Goal: Check status: Check status

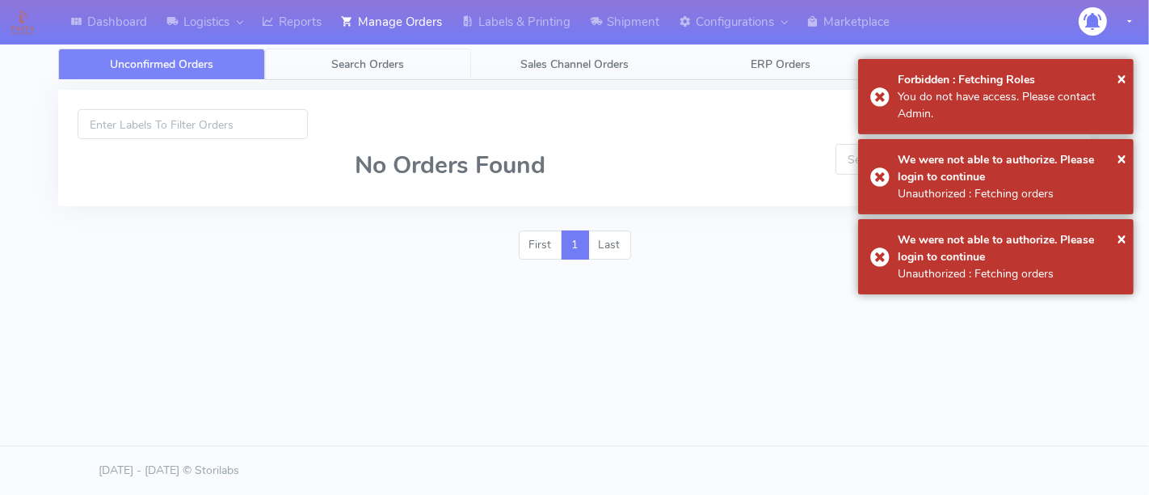
click at [400, 58] on span "Search Orders" at bounding box center [367, 64] width 73 height 15
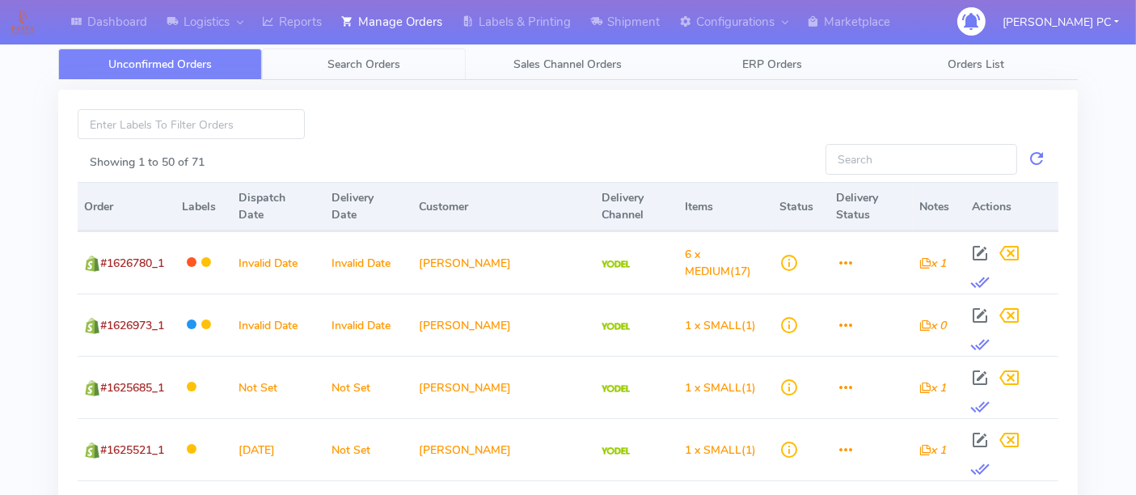
click at [365, 65] on span "Search Orders" at bounding box center [363, 64] width 73 height 15
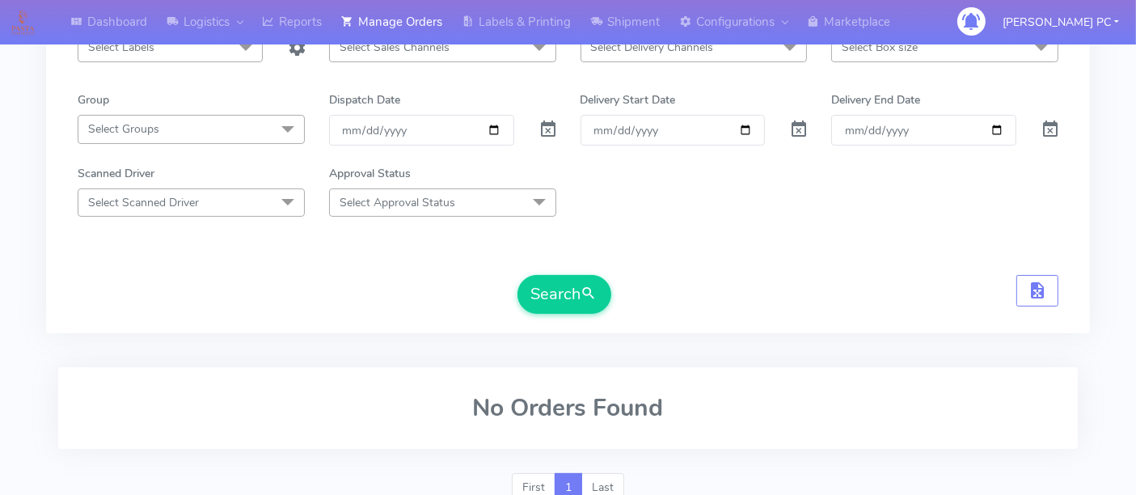
scroll to position [169, 0]
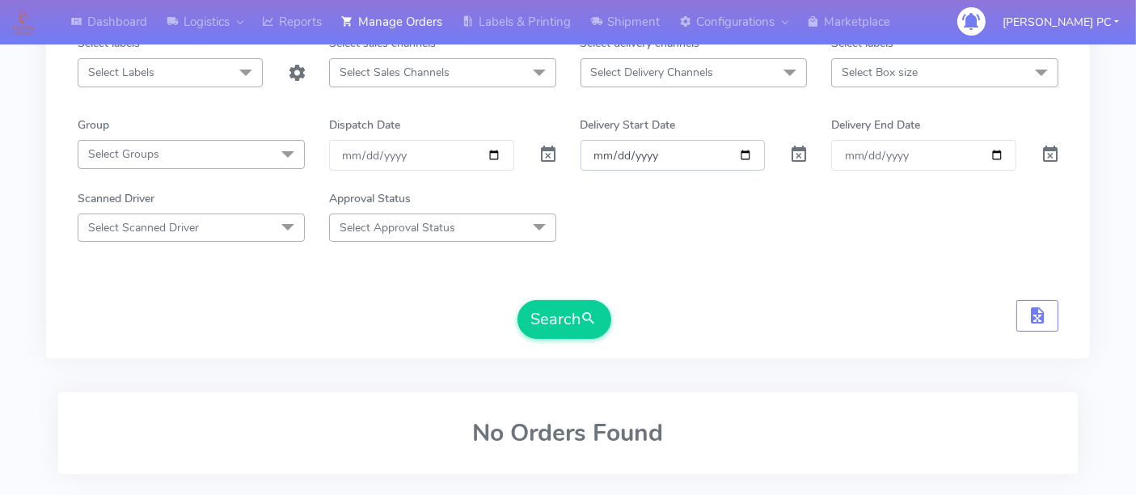
click at [740, 155] on input "Order" at bounding box center [672, 155] width 185 height 30
type input "[DATE]"
click at [583, 310] on span "submit" at bounding box center [589, 319] width 16 height 22
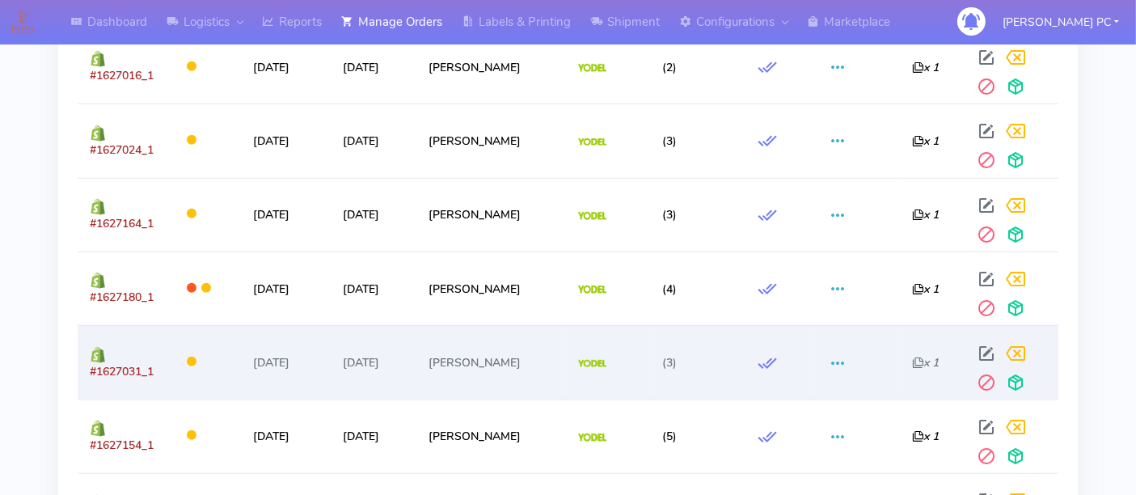
scroll to position [1427, 0]
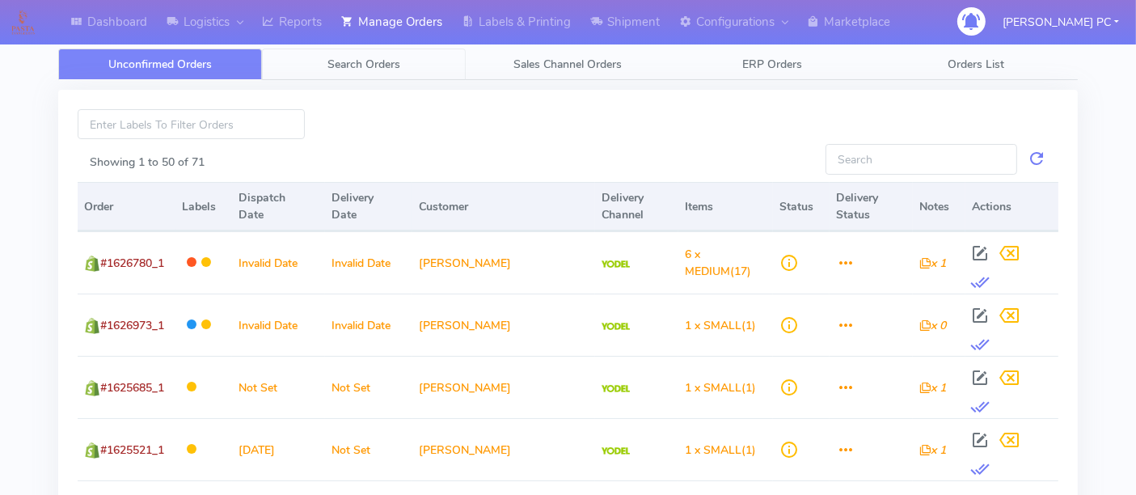
click at [348, 58] on span "Search Orders" at bounding box center [363, 64] width 73 height 15
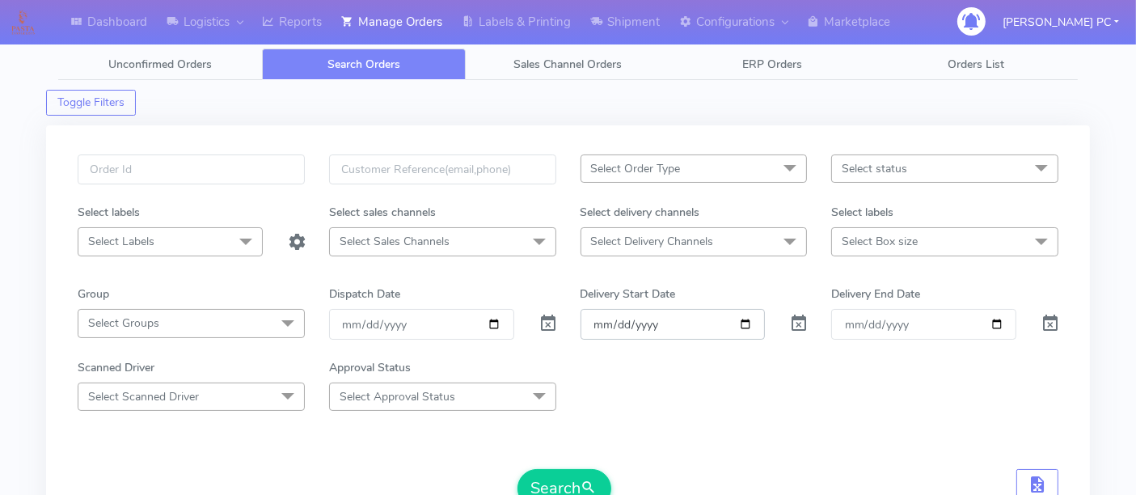
click at [747, 321] on input "Order" at bounding box center [672, 324] width 185 height 30
type input "[DATE]"
click at [586, 477] on span "submit" at bounding box center [589, 488] width 16 height 22
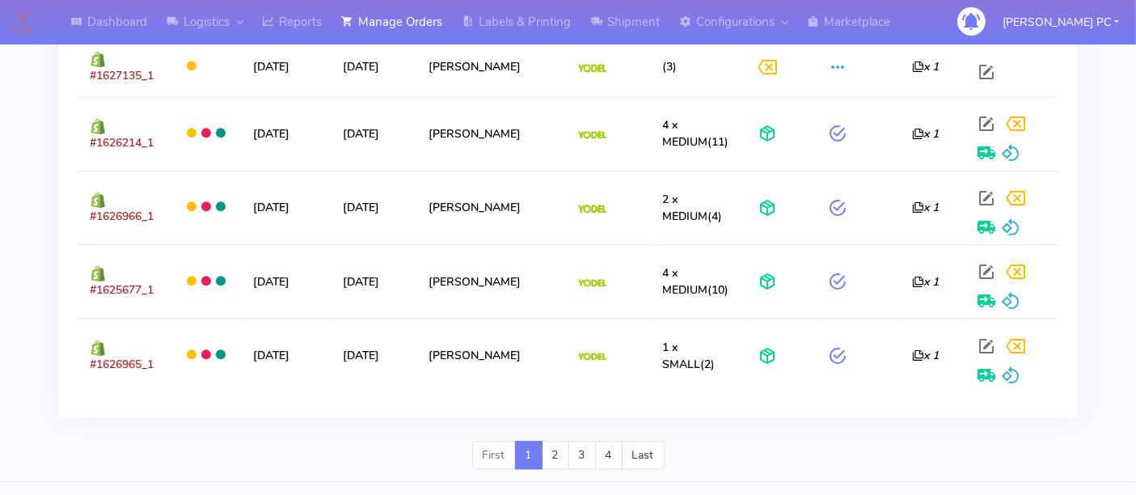
scroll to position [4011, 0]
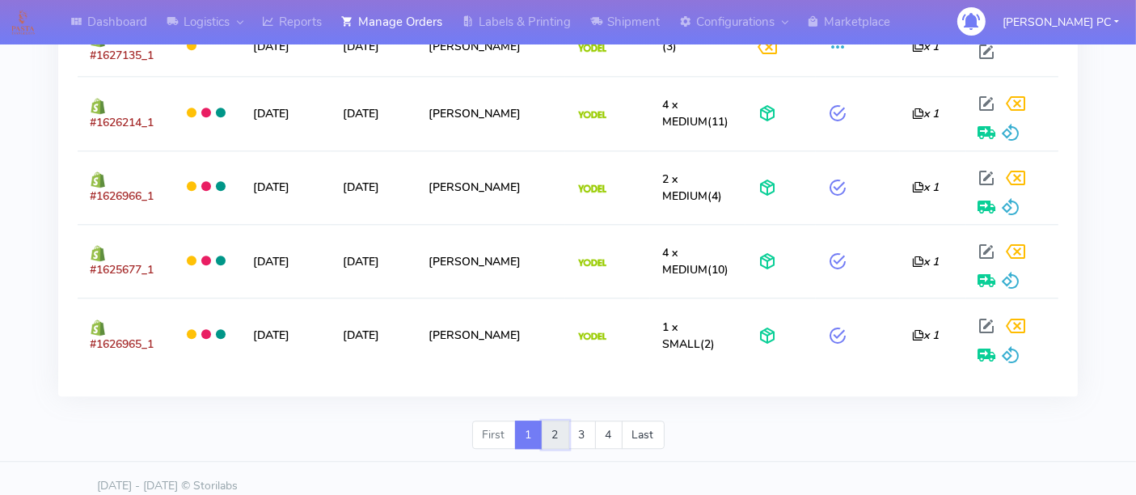
click at [552, 420] on link "2" at bounding box center [555, 434] width 27 height 29
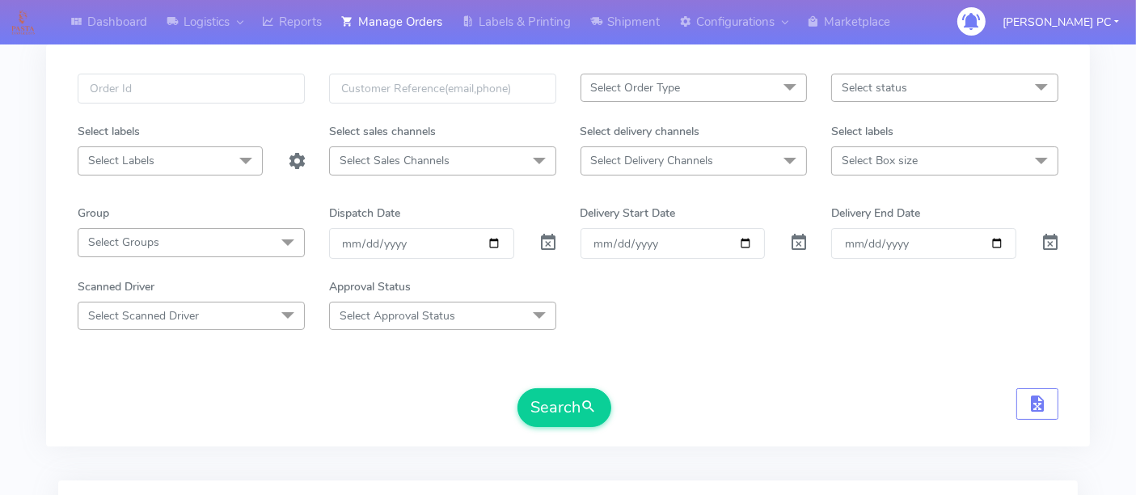
scroll to position [0, 0]
